Goal: Transaction & Acquisition: Register for event/course

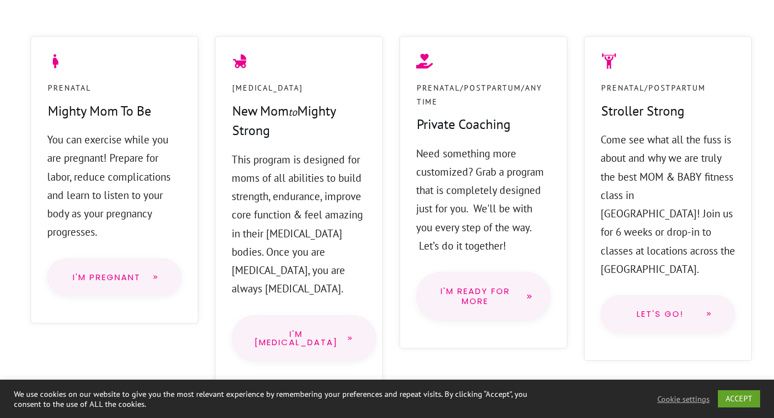
scroll to position [923, 0]
click at [276, 329] on span "I'm [MEDICAL_DATA]" at bounding box center [295, 337] width 83 height 17
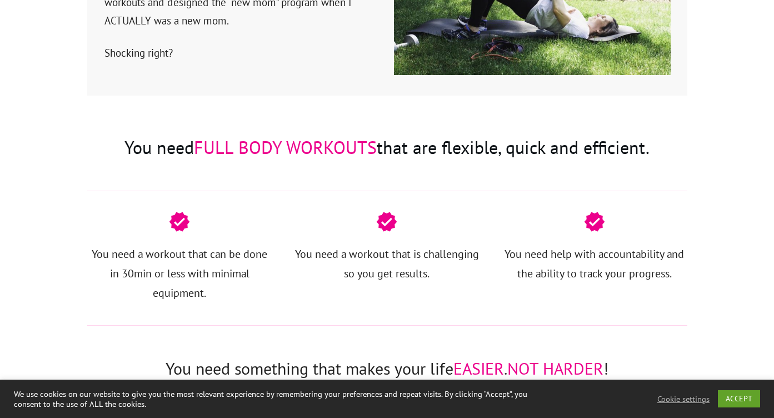
scroll to position [2025, 0]
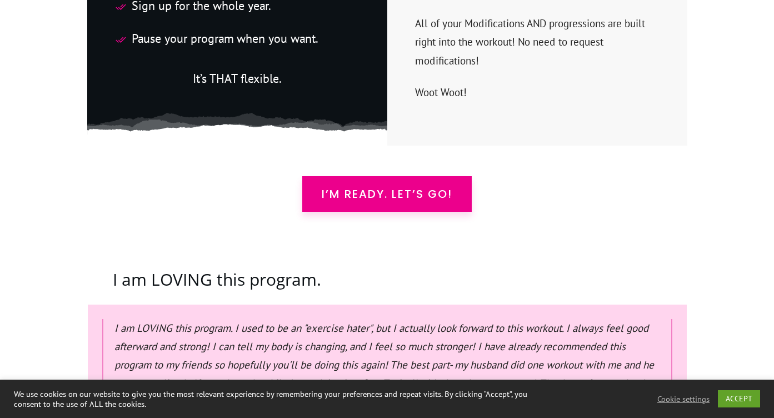
click at [376, 187] on span "I’m READY. Let’s Go!" at bounding box center [387, 193] width 131 height 13
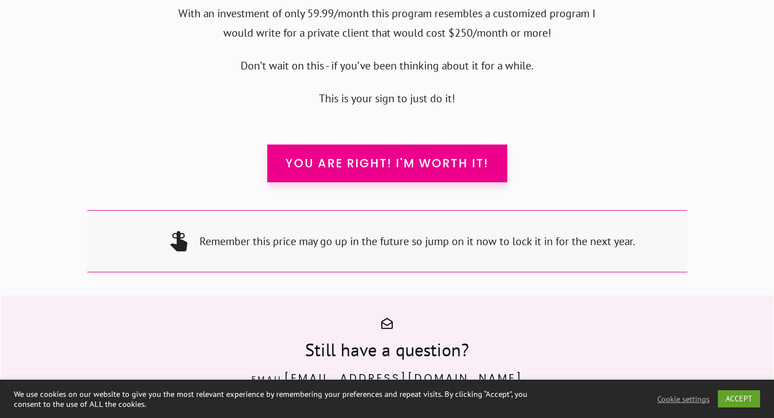
scroll to position [10857, 0]
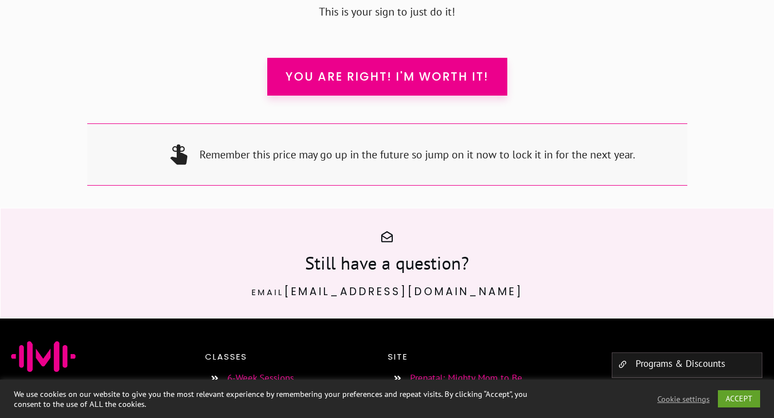
click at [269, 372] on link "6-Week Sessions" at bounding box center [260, 378] width 67 height 12
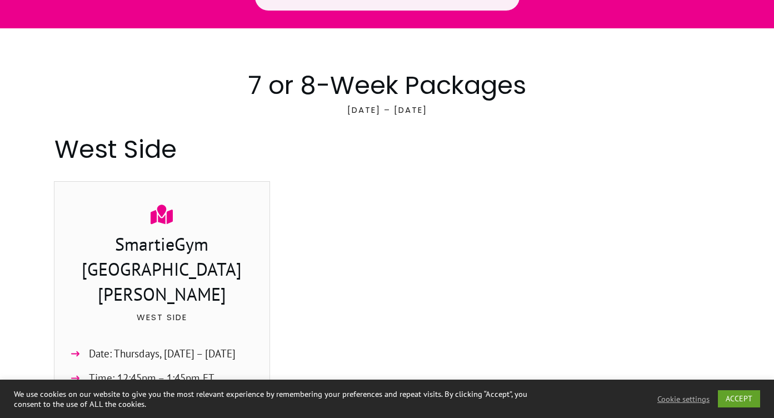
scroll to position [324, 0]
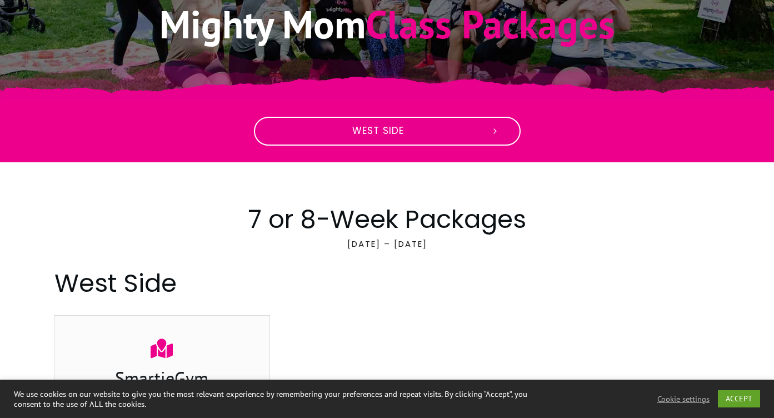
click at [477, 124] on link "West Side" at bounding box center [387, 131] width 267 height 29
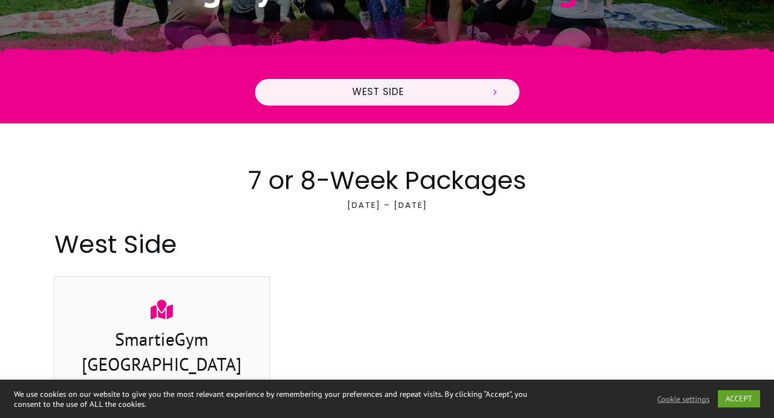
scroll to position [341, 0]
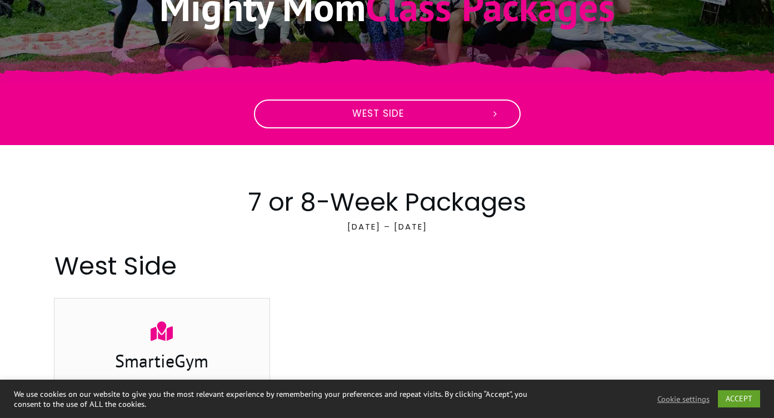
click at [498, 116] on icon at bounding box center [495, 114] width 10 height 10
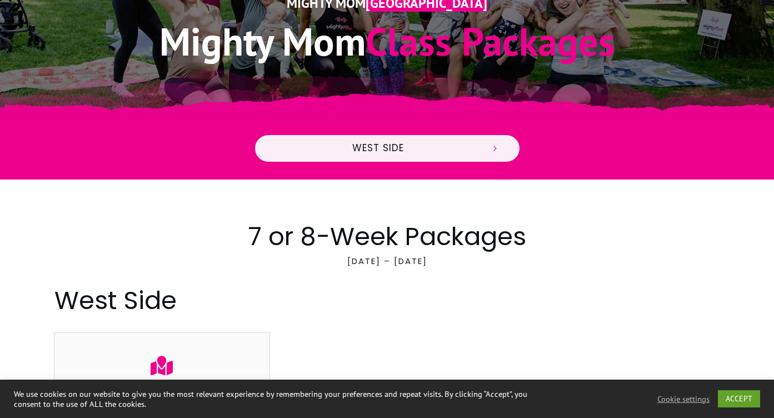
scroll to position [294, 0]
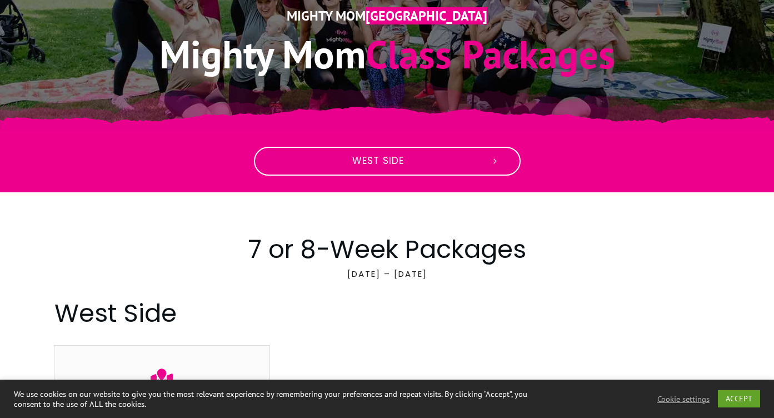
click at [504, 167] on link "West Side" at bounding box center [387, 161] width 267 height 29
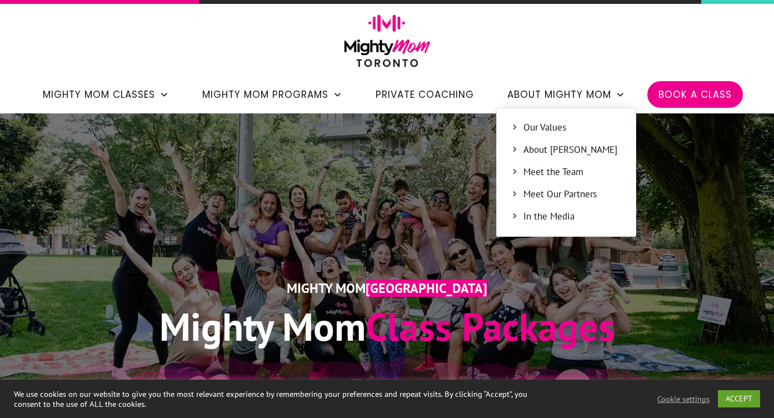
scroll to position [0, 0]
